Goal: Use online tool/utility: Utilize a website feature to perform a specific function

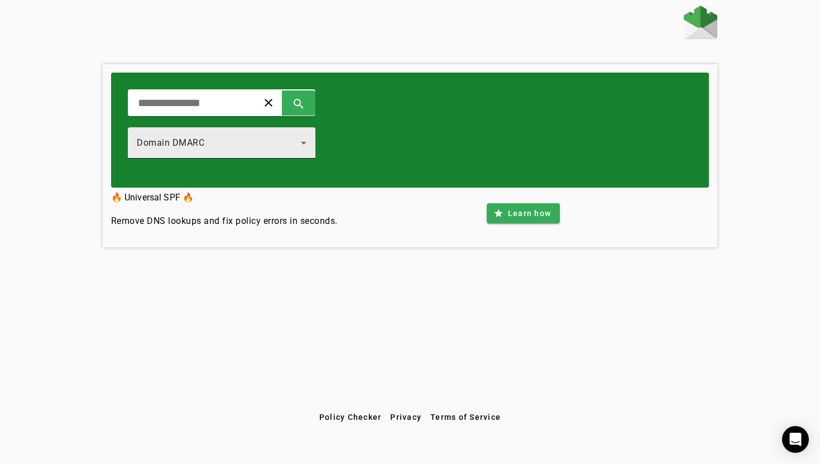
click at [205, 145] on div "Domain DMARC" at bounding box center [219, 142] width 164 height 13
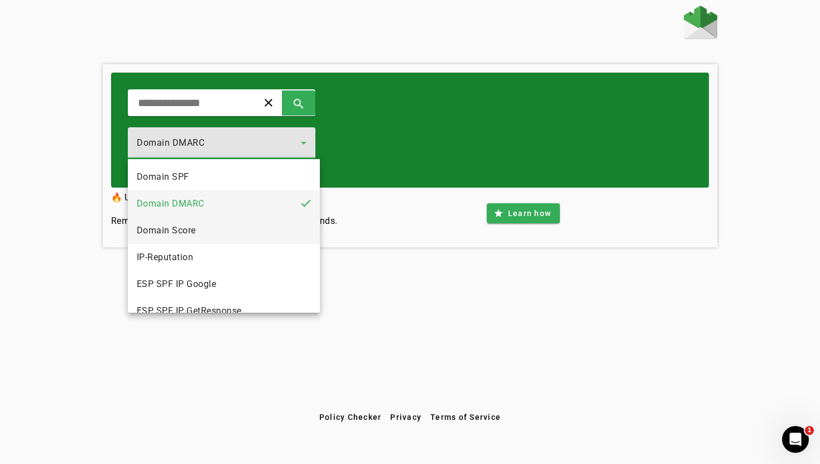
click at [240, 232] on mat-option "Domain Score" at bounding box center [224, 230] width 192 height 27
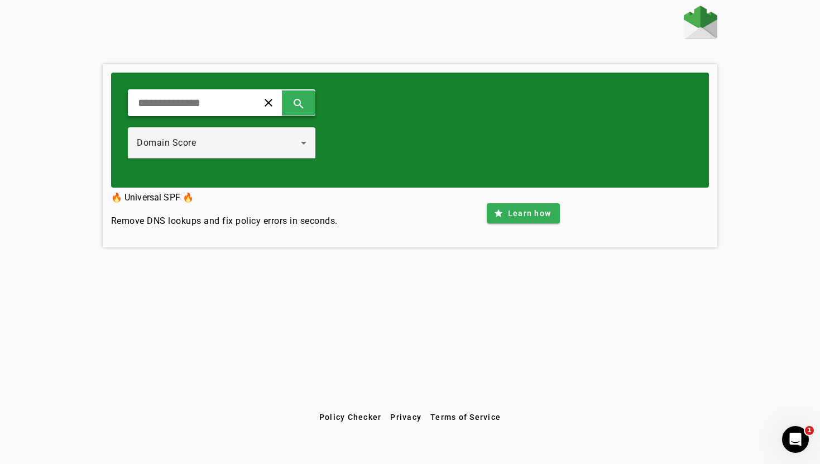
click at [228, 113] on div "clear search" at bounding box center [221, 102] width 187 height 27
click at [223, 109] on input "text" at bounding box center [188, 102] width 103 height 13
type input "*********"
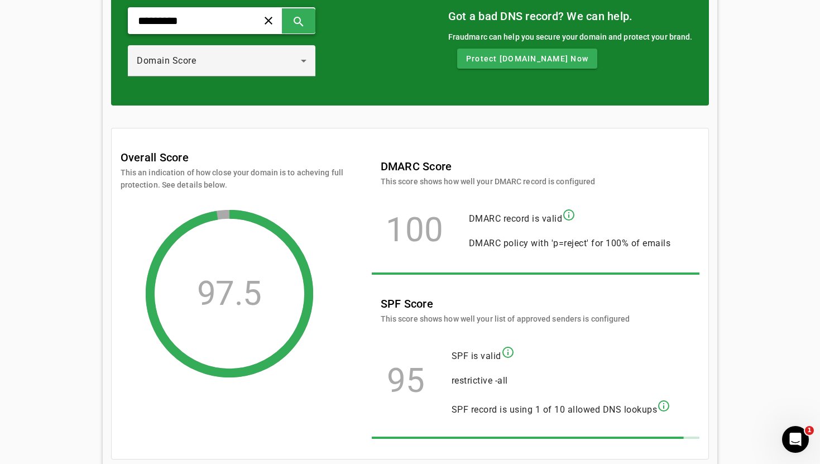
scroll to position [74, 0]
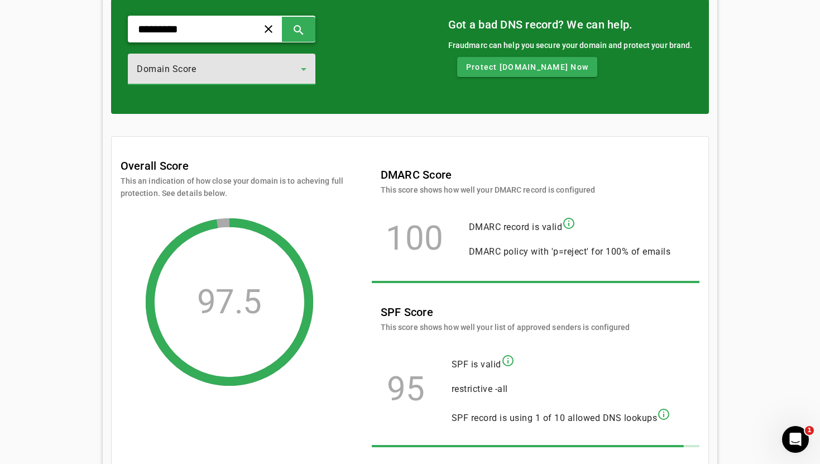
click at [194, 71] on span "Domain Score" at bounding box center [166, 69] width 59 height 11
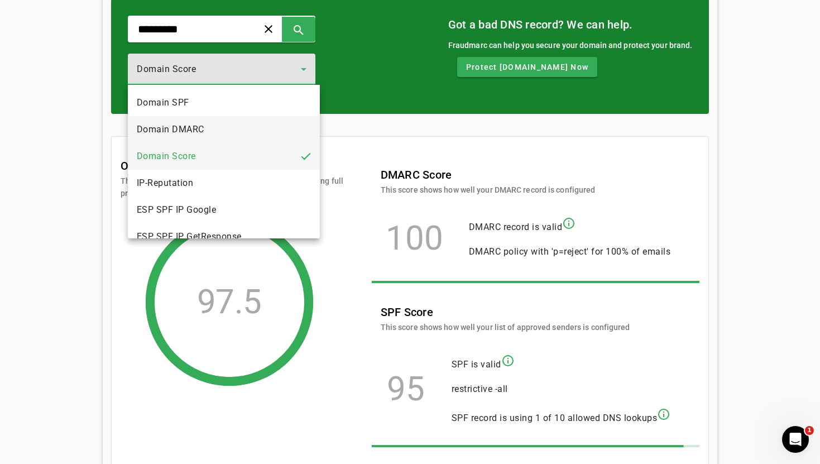
click at [193, 127] on span "Domain DMARC" at bounding box center [171, 129] width 68 height 13
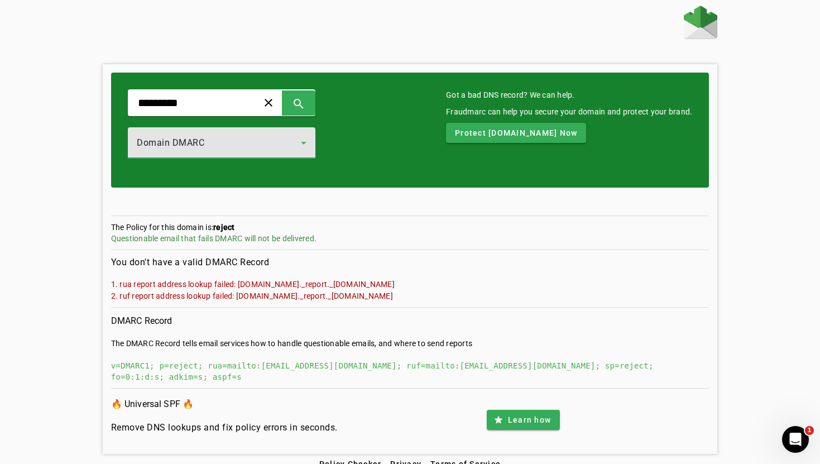
scroll to position [3, 0]
